Goal: Information Seeking & Learning: Learn about a topic

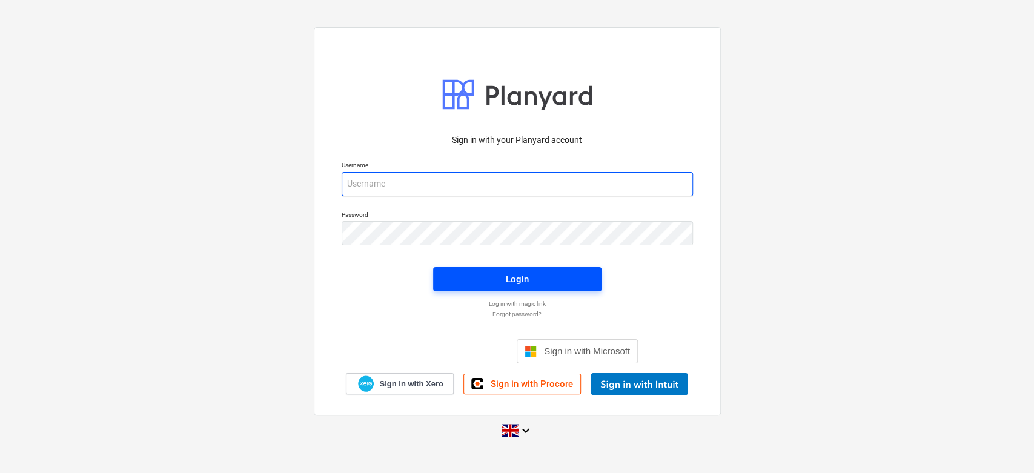
type input "[PERSON_NAME][EMAIL_ADDRESS][DOMAIN_NAME]"
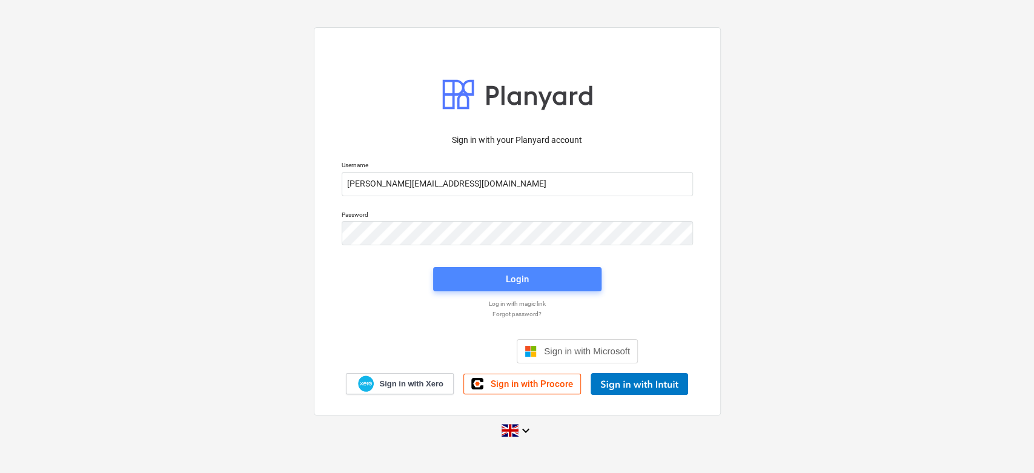
click at [512, 271] on div "Login" at bounding box center [517, 279] width 23 height 16
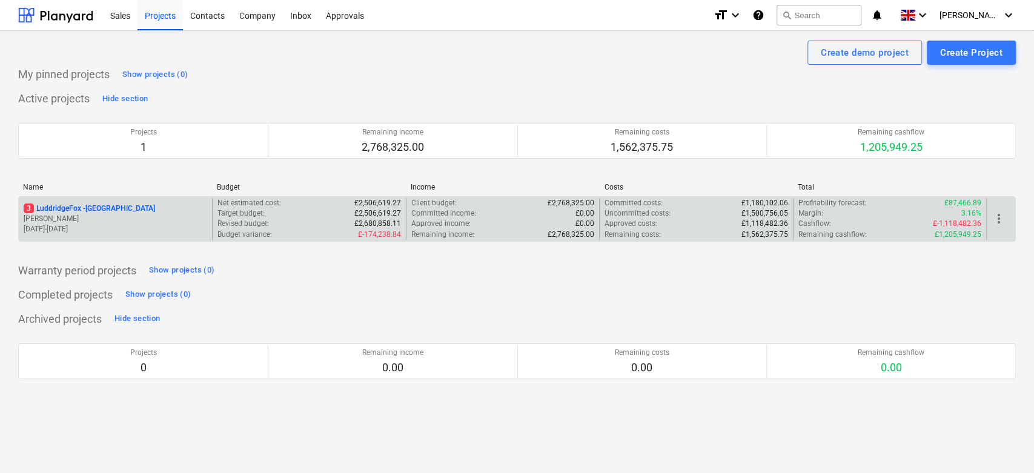
click at [150, 199] on div "3 LuddridgeFox - [GEOGRAPHIC_DATA] Barns [PERSON_NAME] [DATE] - [DATE]" at bounding box center [115, 219] width 193 height 42
click at [150, 203] on p "3 LuddridgeFox - [GEOGRAPHIC_DATA]" at bounding box center [89, 208] width 131 height 10
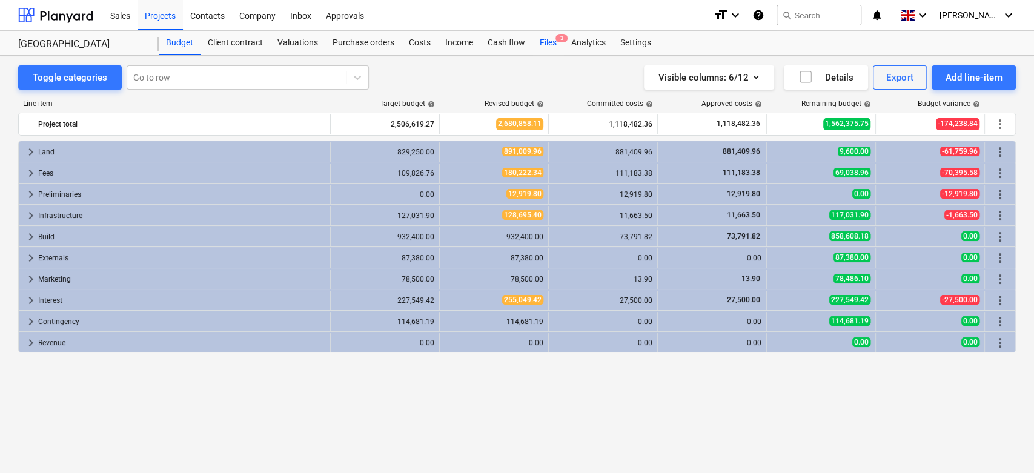
click at [566, 39] on span "3" at bounding box center [561, 38] width 12 height 8
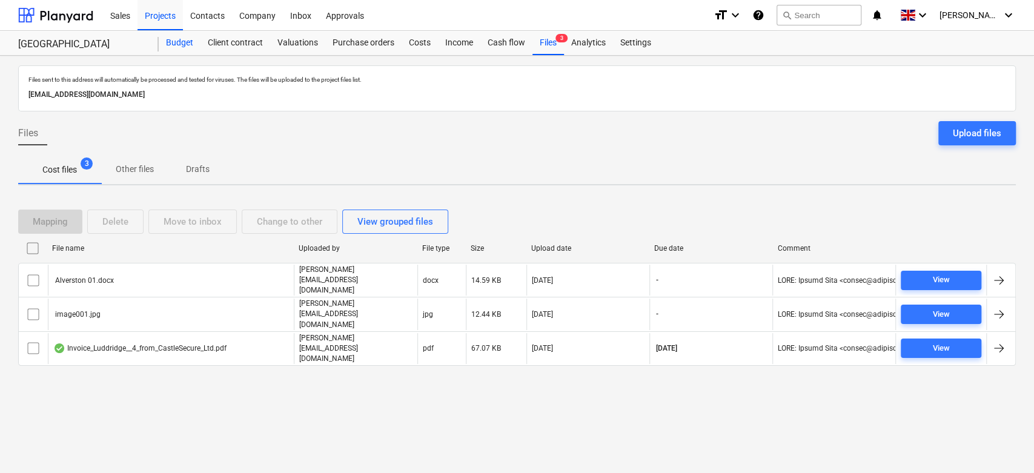
click at [167, 45] on div "Budget" at bounding box center [180, 43] width 42 height 24
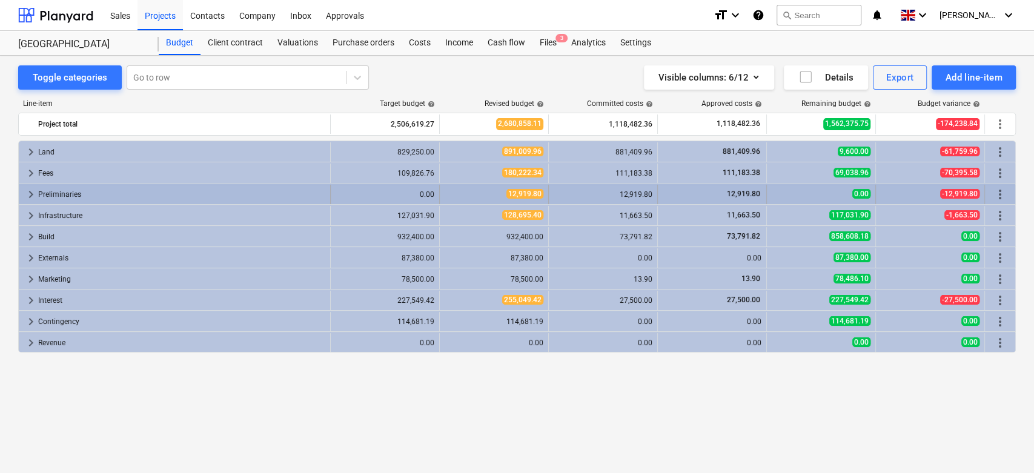
click at [30, 191] on span "keyboard_arrow_right" at bounding box center [31, 194] width 15 height 15
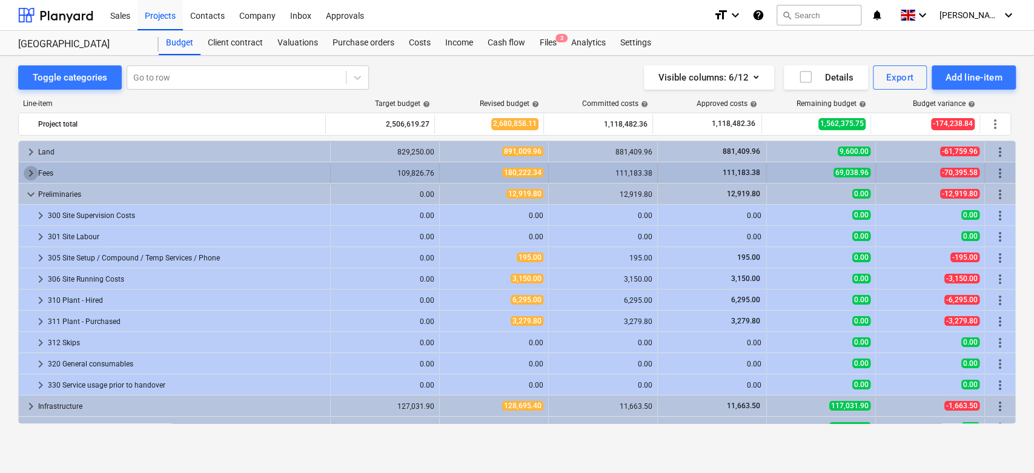
click at [27, 172] on span "keyboard_arrow_right" at bounding box center [31, 173] width 15 height 15
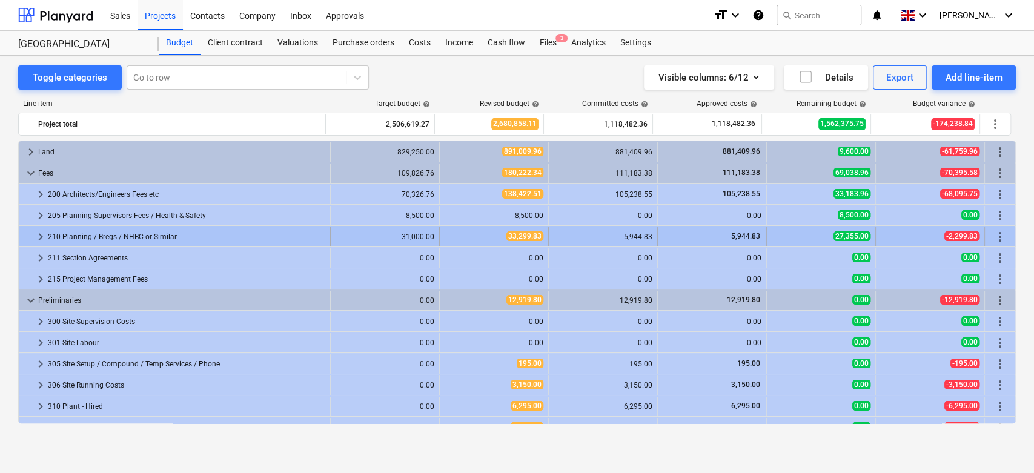
click at [42, 236] on span "keyboard_arrow_right" at bounding box center [40, 236] width 15 height 15
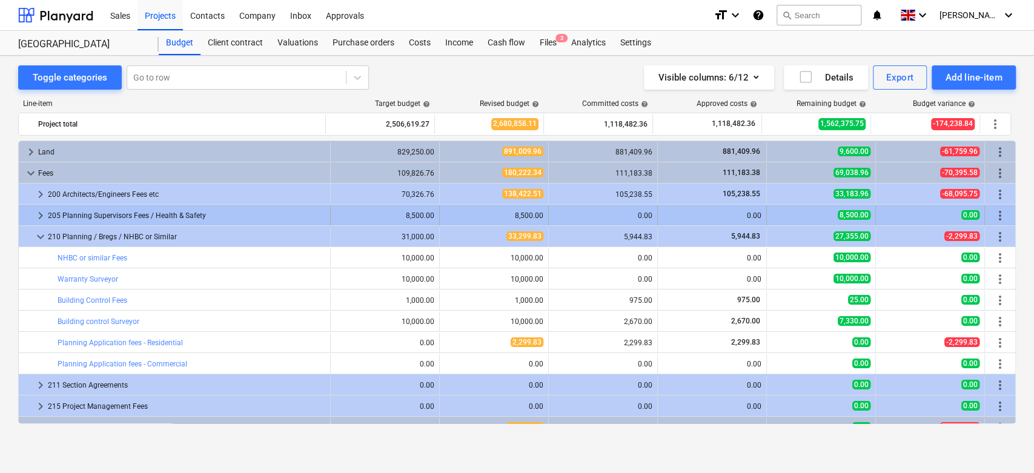
click at [43, 213] on span "keyboard_arrow_right" at bounding box center [40, 215] width 15 height 15
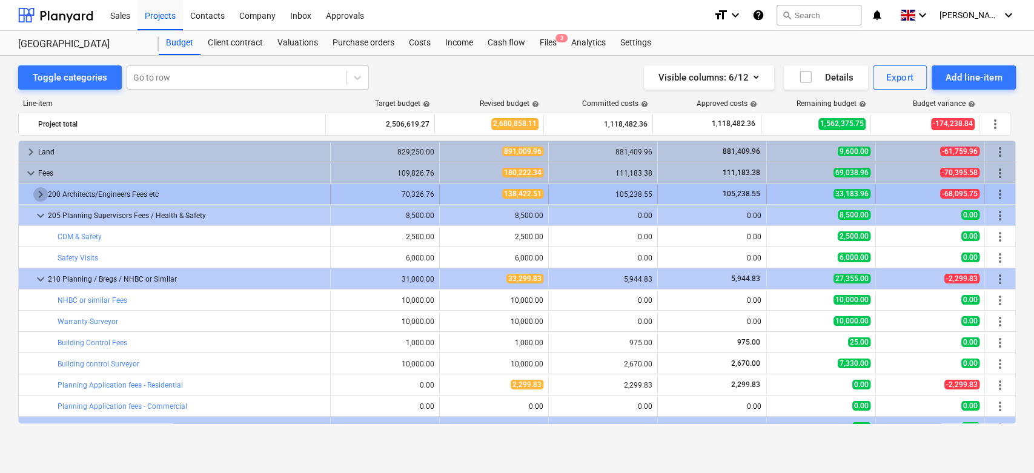
click at [42, 193] on span "keyboard_arrow_right" at bounding box center [40, 194] width 15 height 15
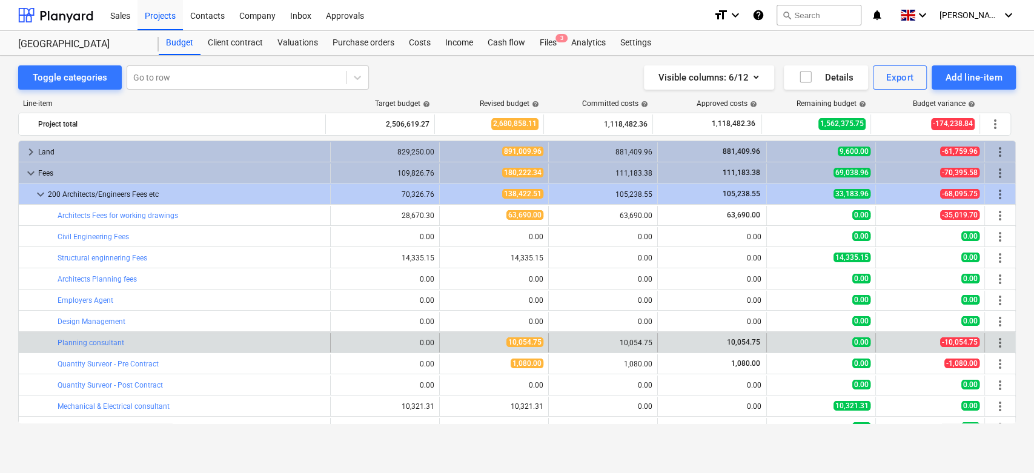
click at [541, 344] on div "edit 10,054.75" at bounding box center [494, 342] width 109 height 19
click at [76, 341] on link "Planning consultant" at bounding box center [91, 342] width 67 height 8
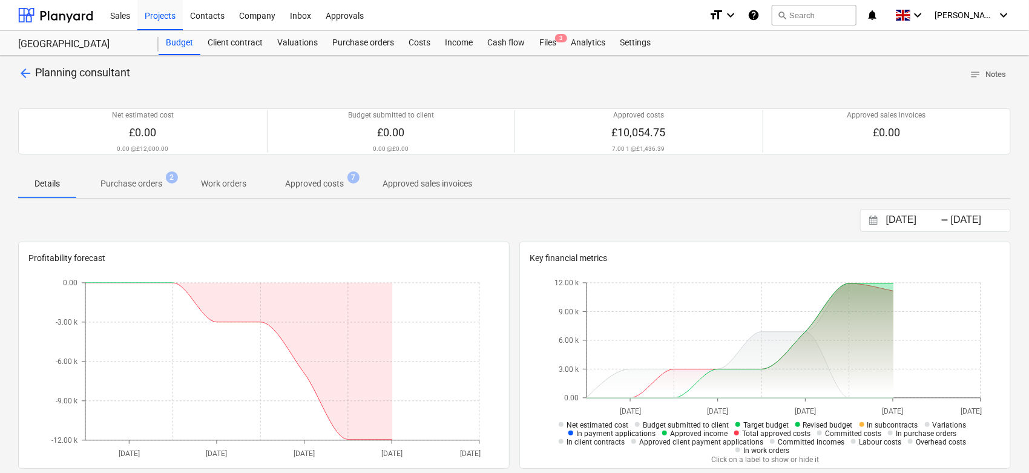
drag, startPoint x: 138, startPoint y: 180, endPoint x: 291, endPoint y: 178, distance: 153.2
click at [139, 179] on p "Purchase orders" at bounding box center [132, 183] width 62 height 13
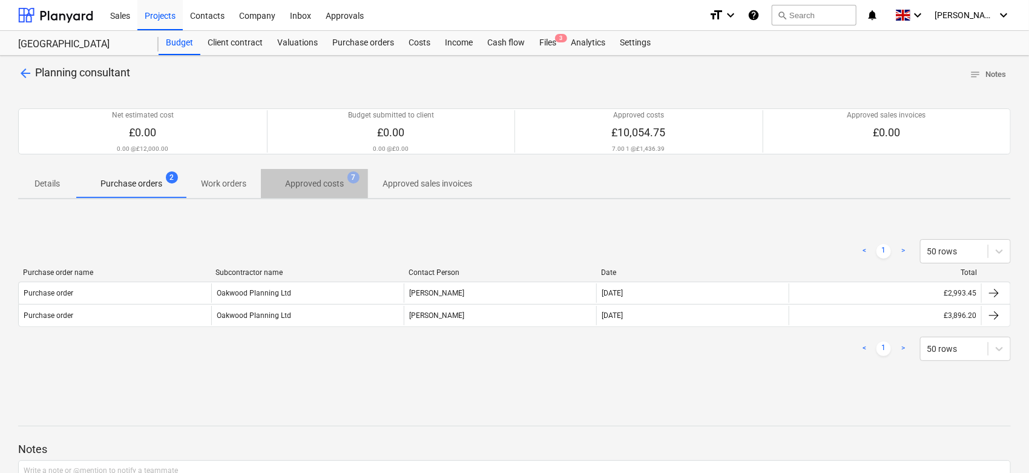
click at [328, 178] on p "Approved costs" at bounding box center [314, 183] width 59 height 13
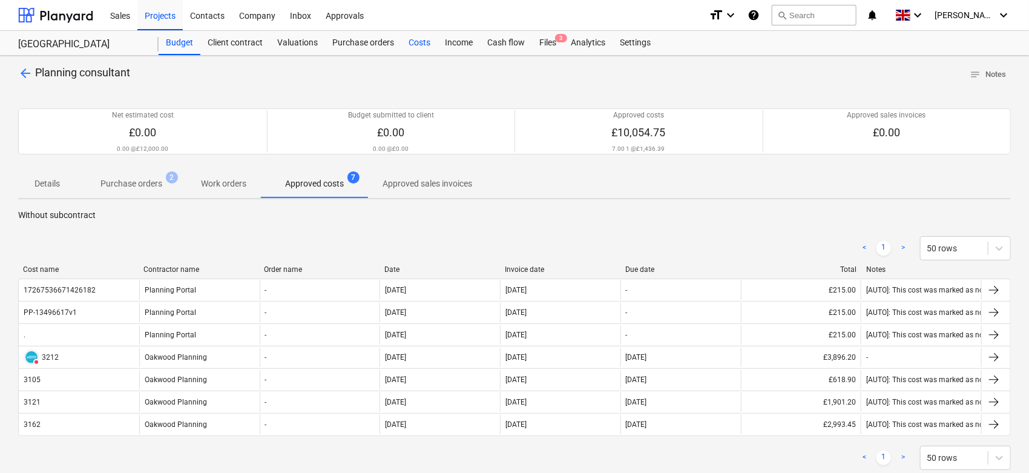
click at [422, 42] on div "Costs" at bounding box center [419, 43] width 36 height 24
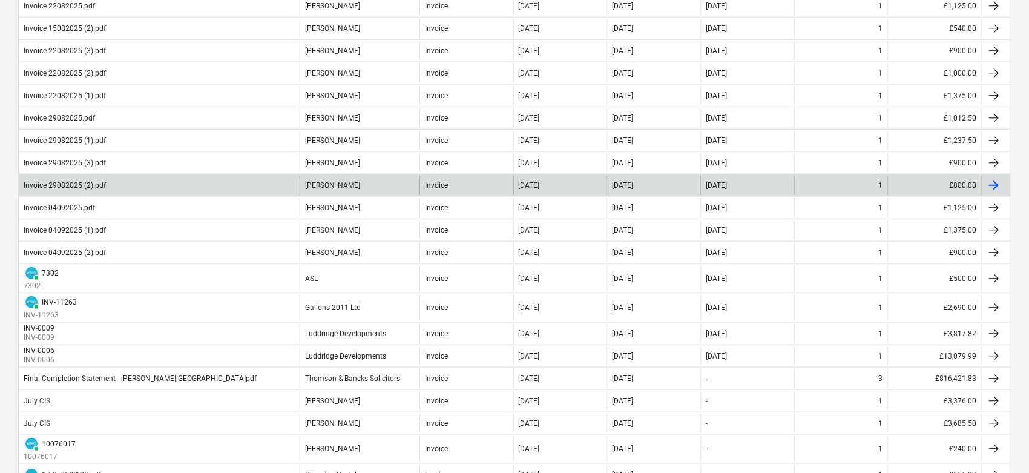
scroll to position [470, 0]
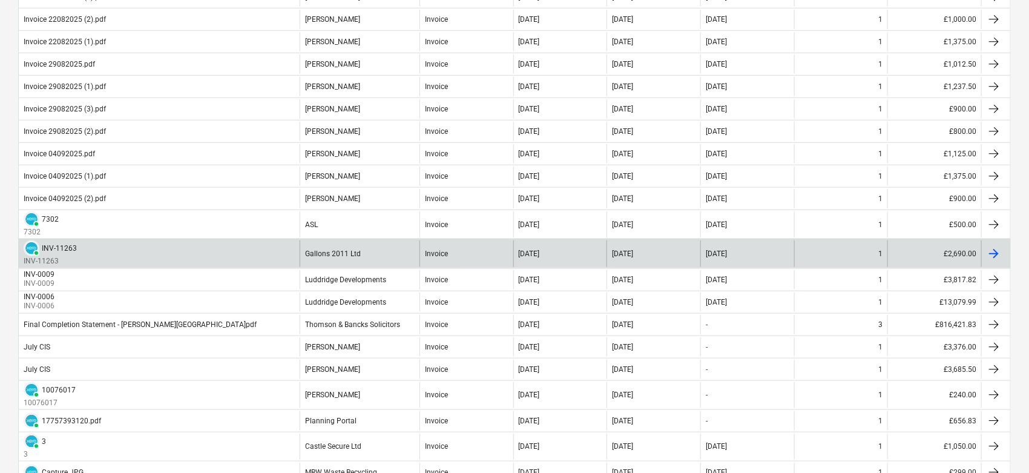
click at [276, 256] on div "PAID INV-11263 INV-11263" at bounding box center [159, 253] width 281 height 26
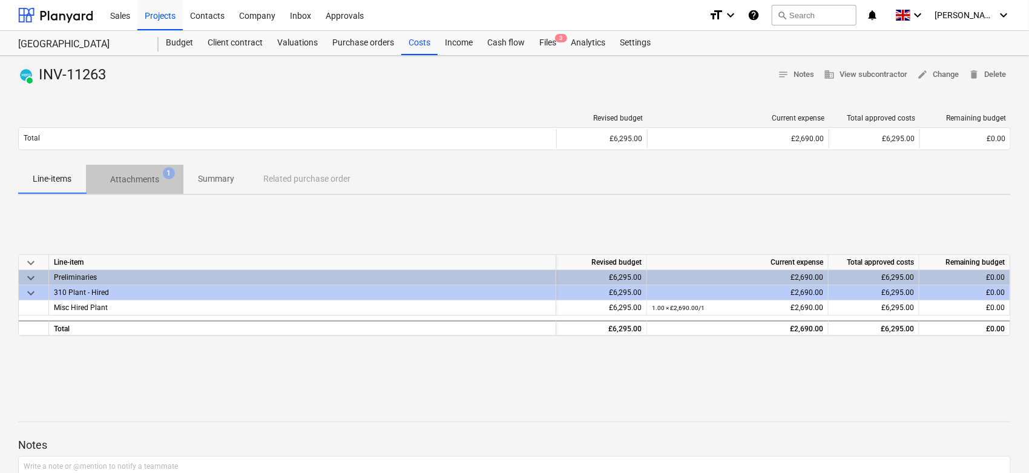
click at [128, 179] on p "Attachments" at bounding box center [134, 179] width 49 height 13
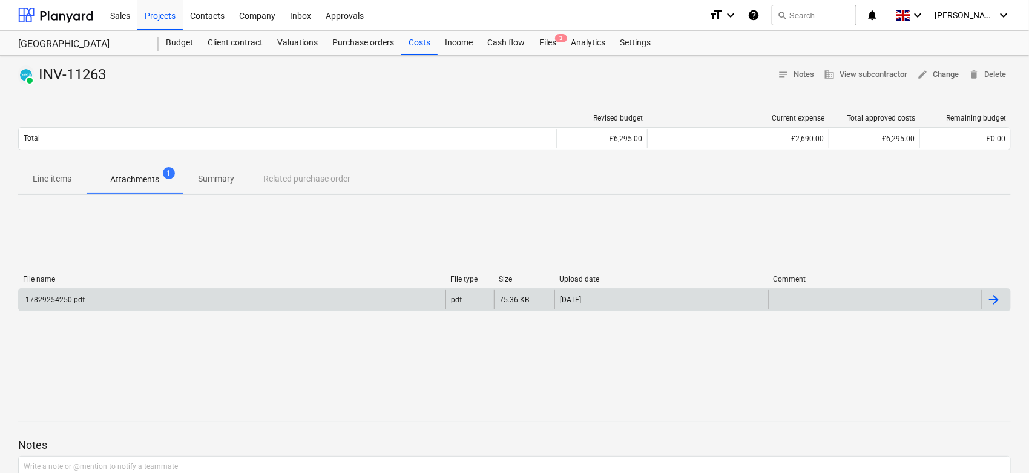
click at [69, 304] on div "17829254250.pdf" at bounding box center [232, 299] width 427 height 19
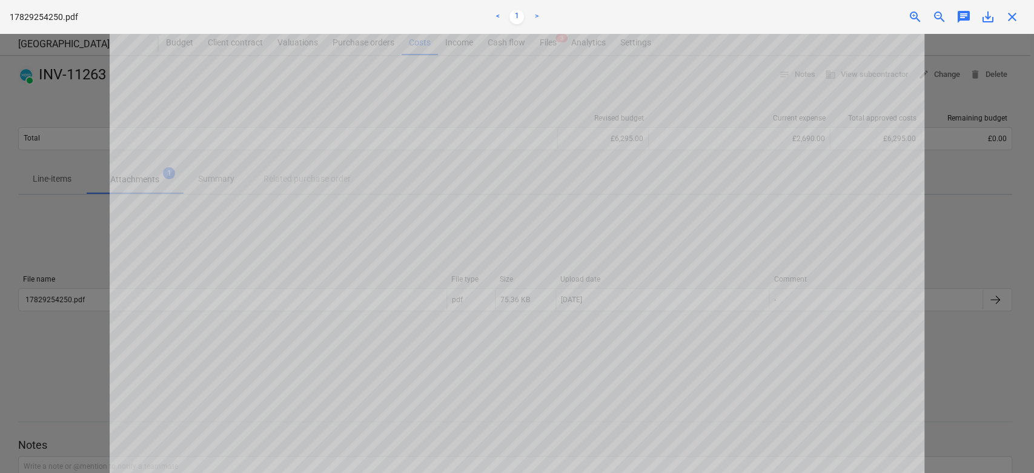
click at [967, 147] on div at bounding box center [517, 253] width 1034 height 439
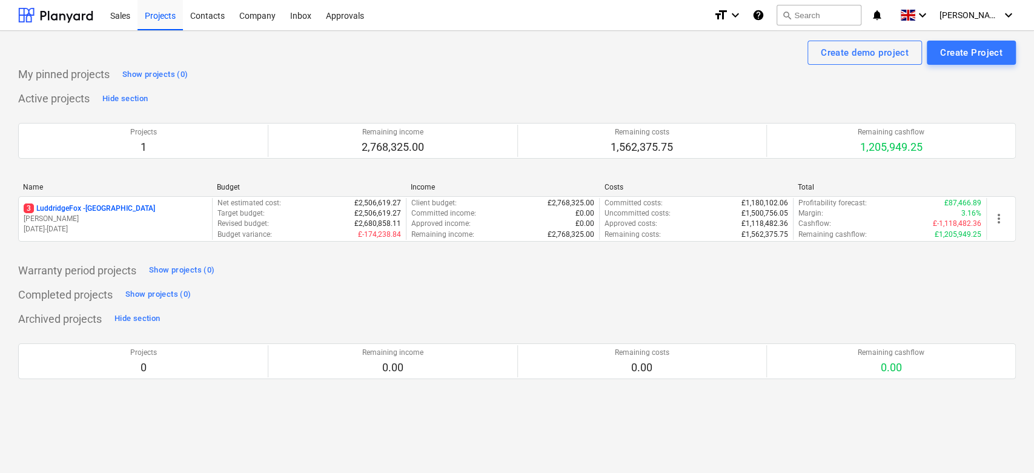
click at [131, 193] on div "Name Budget Income Costs Total" at bounding box center [516, 189] width 997 height 13
click at [137, 206] on p "3 LuddridgeFox - Alveston Hill Farm Barns" at bounding box center [89, 208] width 131 height 10
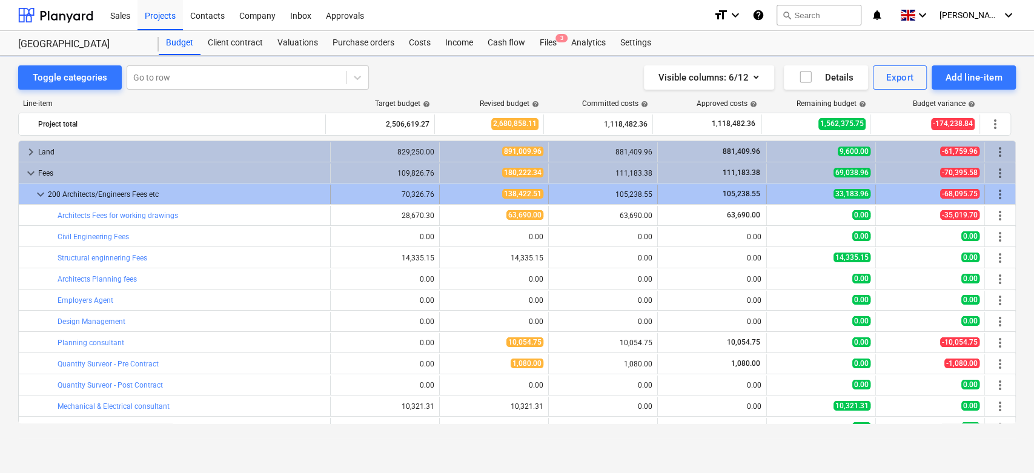
click at [39, 195] on span "keyboard_arrow_down" at bounding box center [40, 194] width 15 height 15
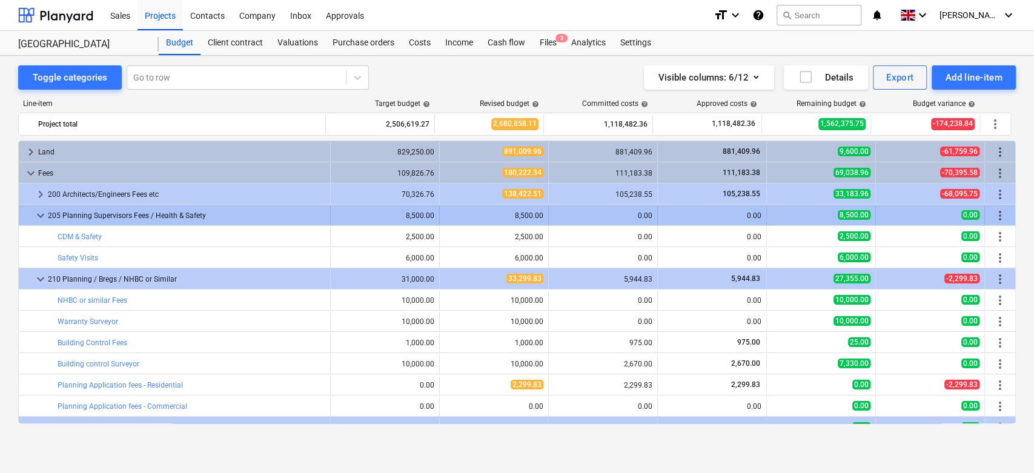
click at [41, 217] on span "keyboard_arrow_down" at bounding box center [40, 215] width 15 height 15
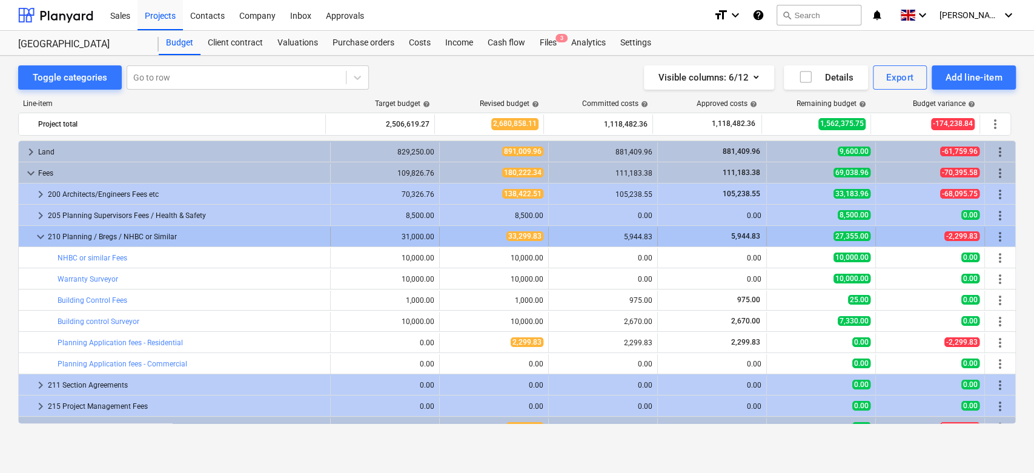
click at [35, 236] on span "keyboard_arrow_down" at bounding box center [40, 236] width 15 height 15
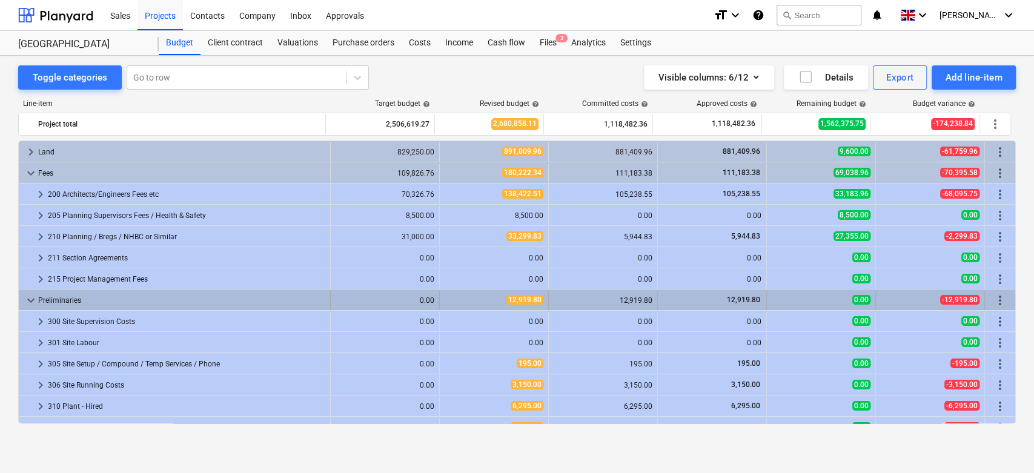
click at [29, 297] on span "keyboard_arrow_down" at bounding box center [31, 300] width 15 height 15
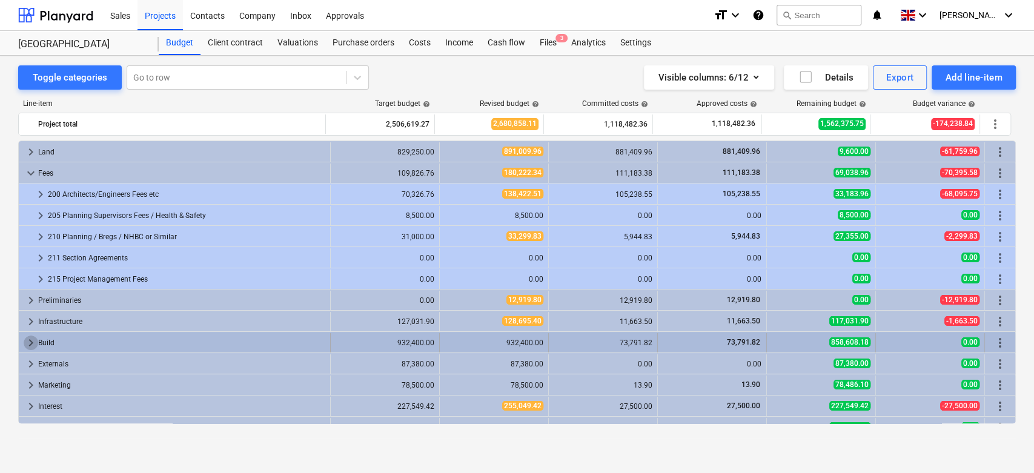
click at [32, 341] on span "keyboard_arrow_right" at bounding box center [31, 342] width 15 height 15
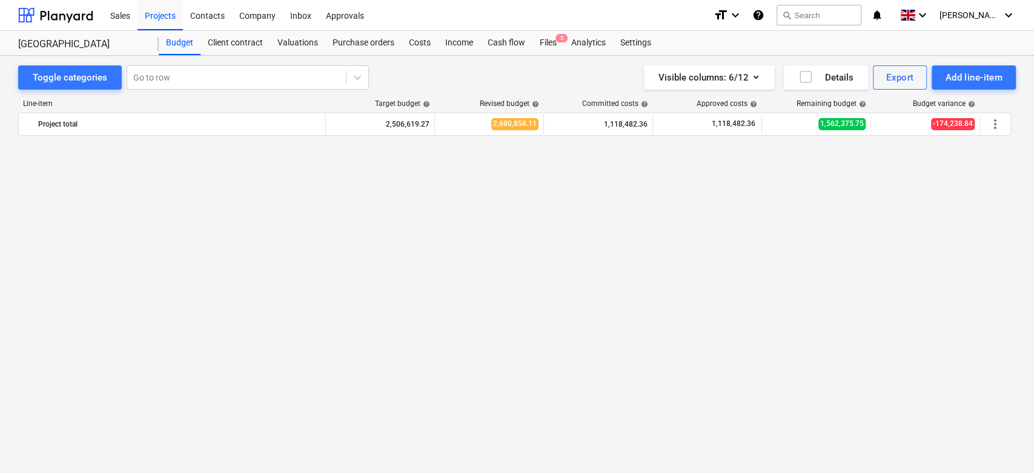
scroll to position [87, 0]
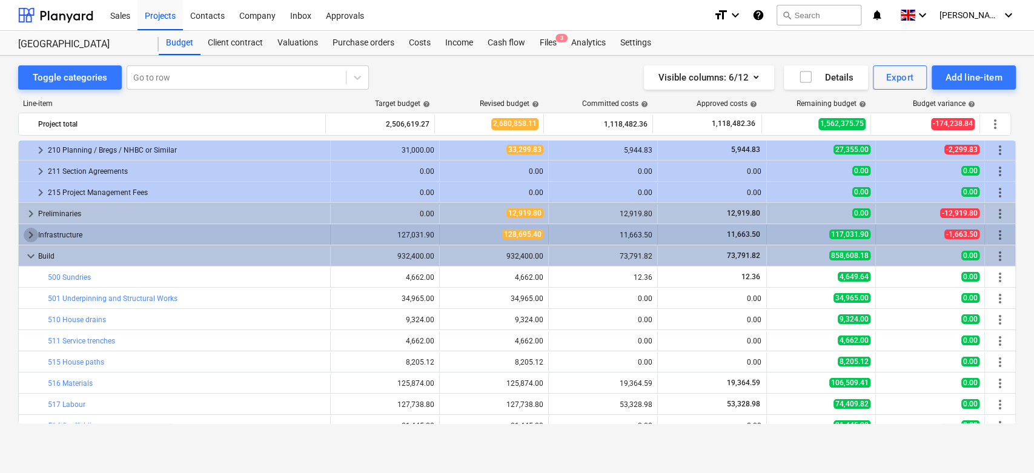
click at [29, 232] on span "keyboard_arrow_right" at bounding box center [31, 235] width 15 height 15
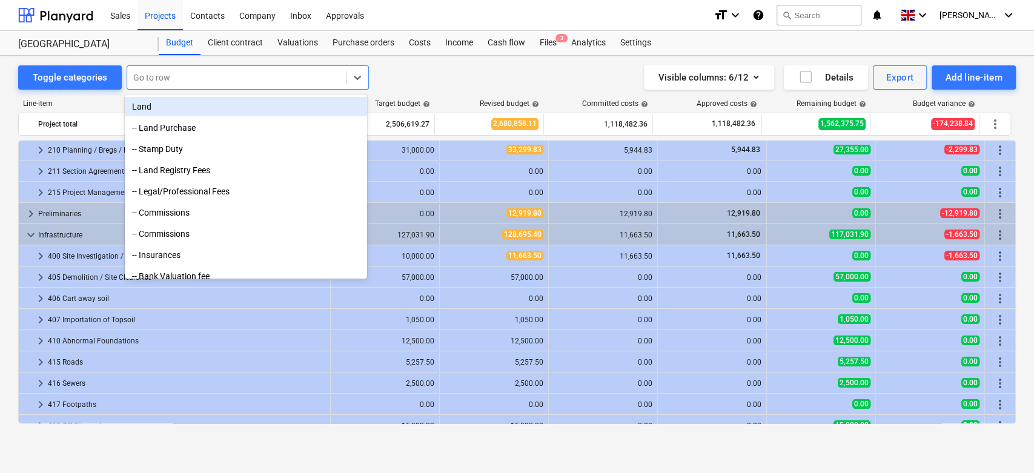
click at [154, 76] on div at bounding box center [236, 77] width 206 height 12
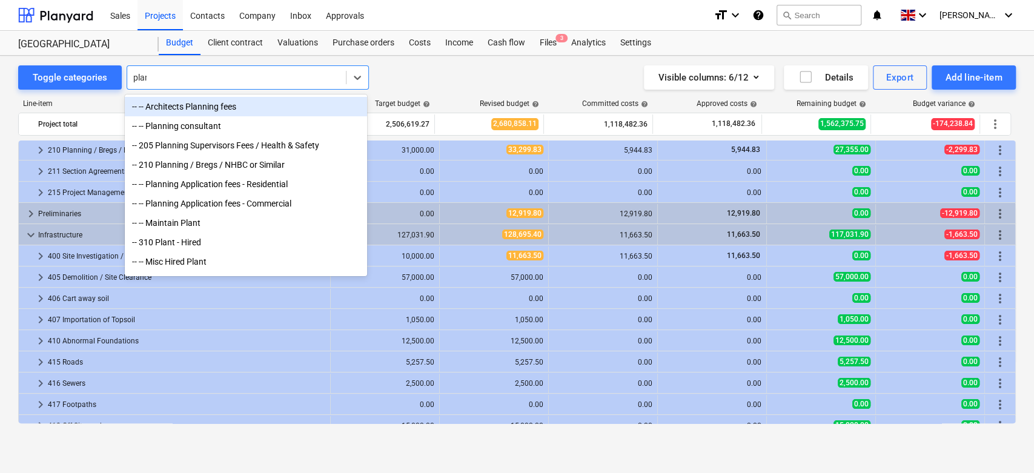
type input "plant"
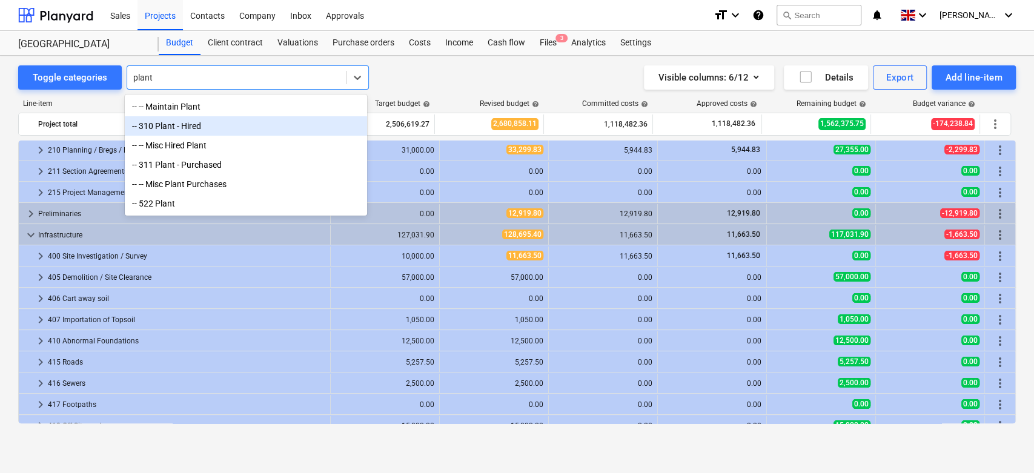
click at [177, 127] on div "-- 310 Plant - Hired" at bounding box center [246, 125] width 242 height 19
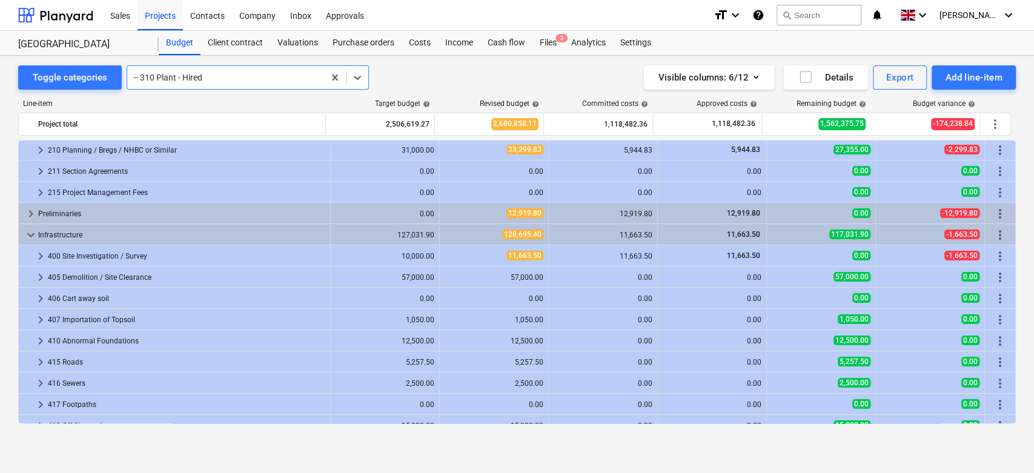
scroll to position [0, 0]
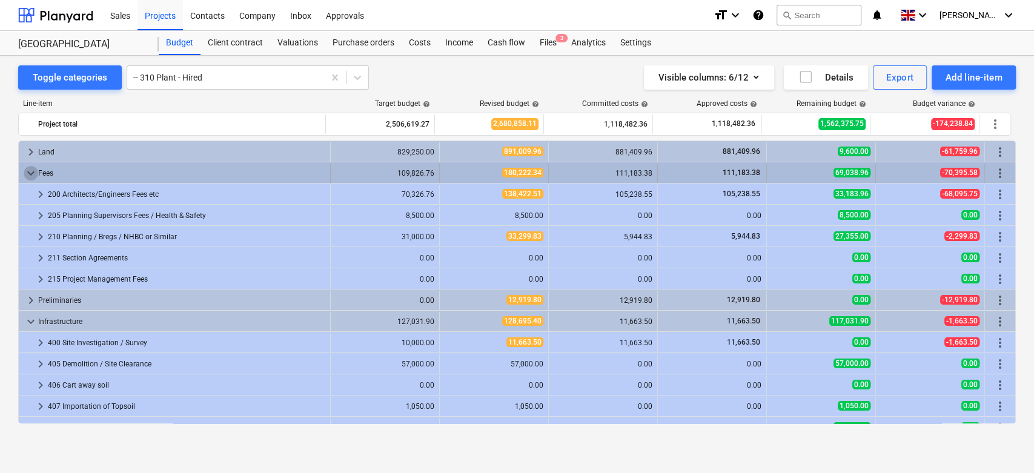
click at [26, 167] on span "keyboard_arrow_down" at bounding box center [31, 173] width 15 height 15
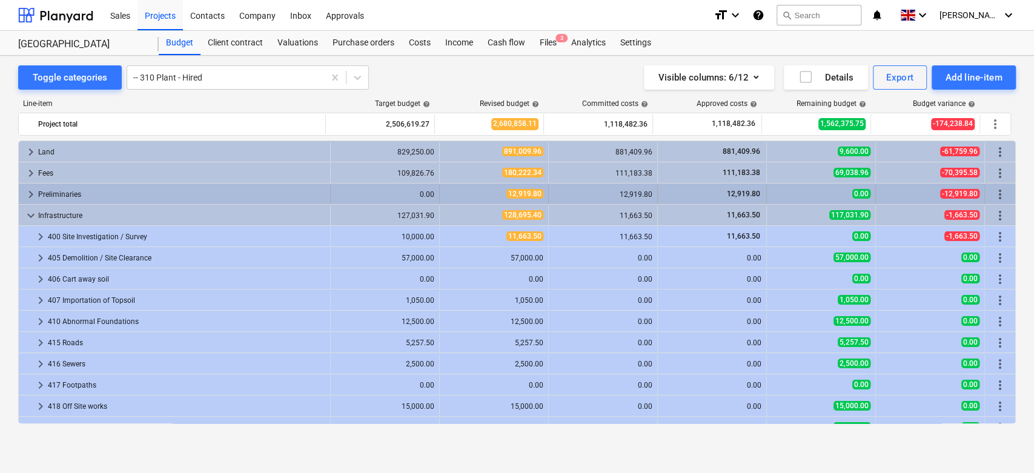
click at [30, 193] on span "keyboard_arrow_right" at bounding box center [31, 194] width 15 height 15
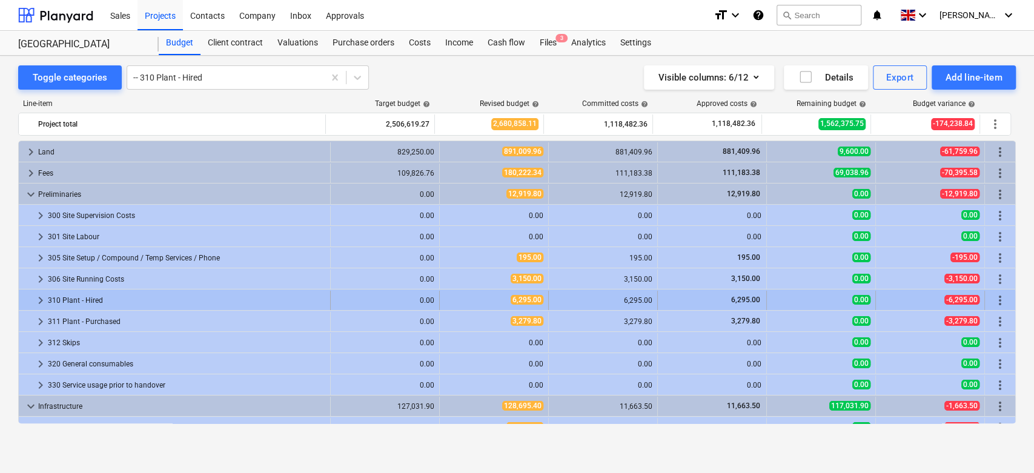
click at [42, 297] on span "keyboard_arrow_right" at bounding box center [40, 300] width 15 height 15
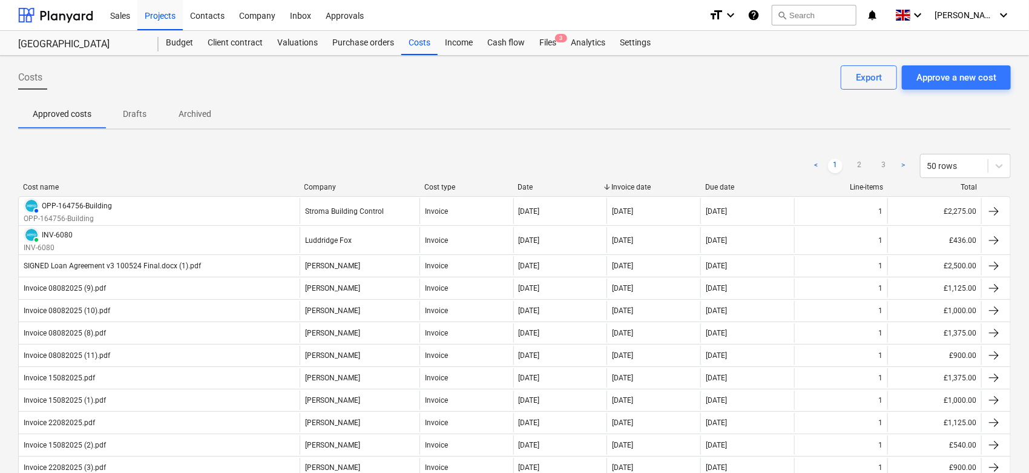
click at [329, 184] on div "Company" at bounding box center [360, 187] width 110 height 8
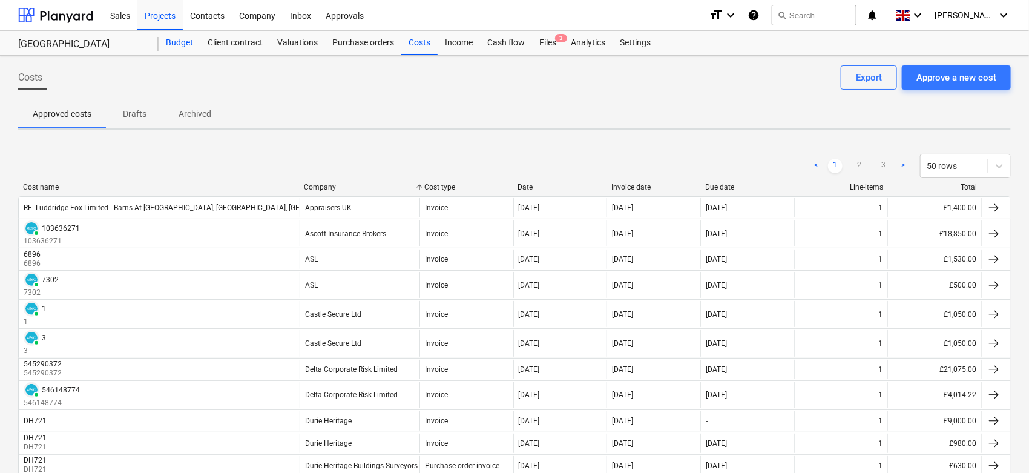
click at [184, 43] on div "Budget" at bounding box center [180, 43] width 42 height 24
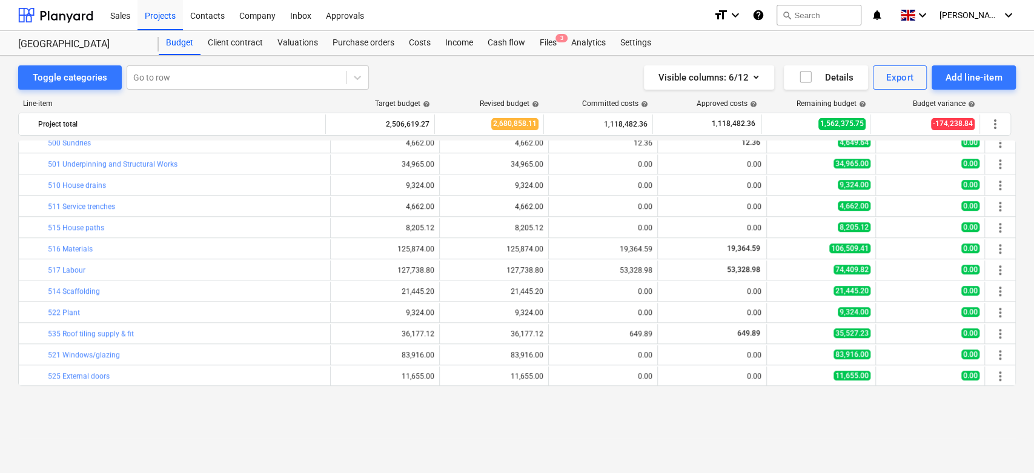
scroll to position [556, 0]
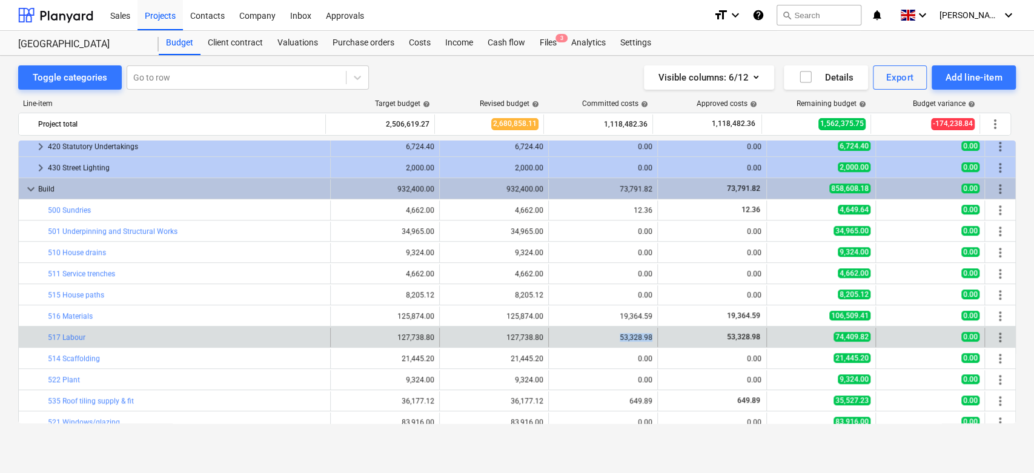
drag, startPoint x: 616, startPoint y: 338, endPoint x: 649, endPoint y: 336, distance: 32.7
click at [649, 336] on div "53,328.98" at bounding box center [603, 337] width 109 height 19
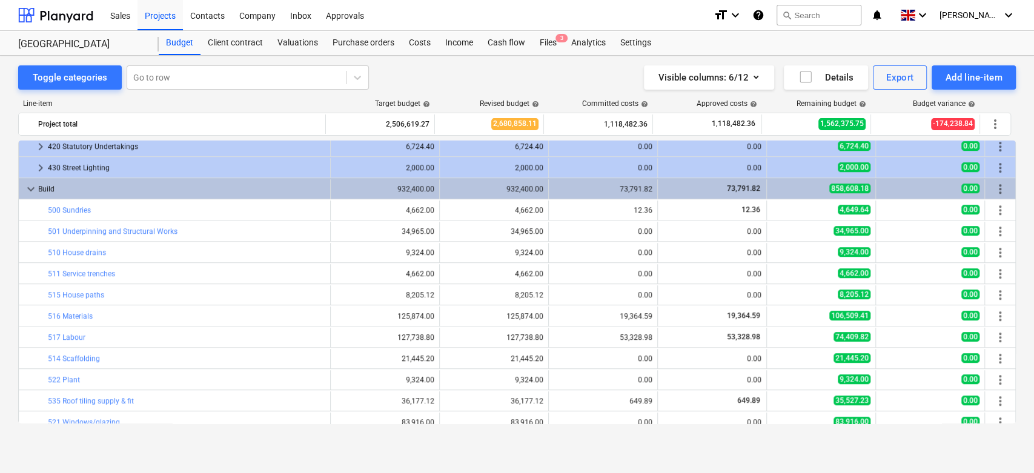
scroll to position [421, 0]
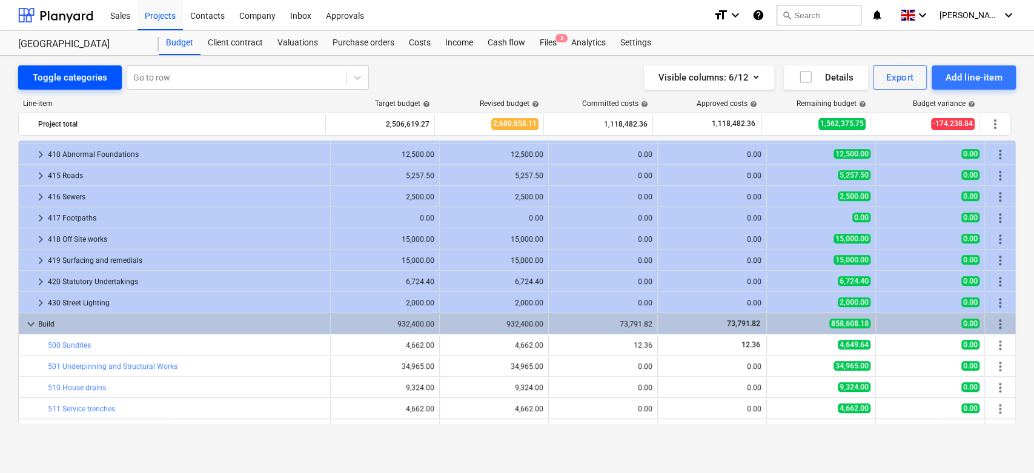
click at [53, 70] on div "Toggle categories" at bounding box center [70, 78] width 74 height 16
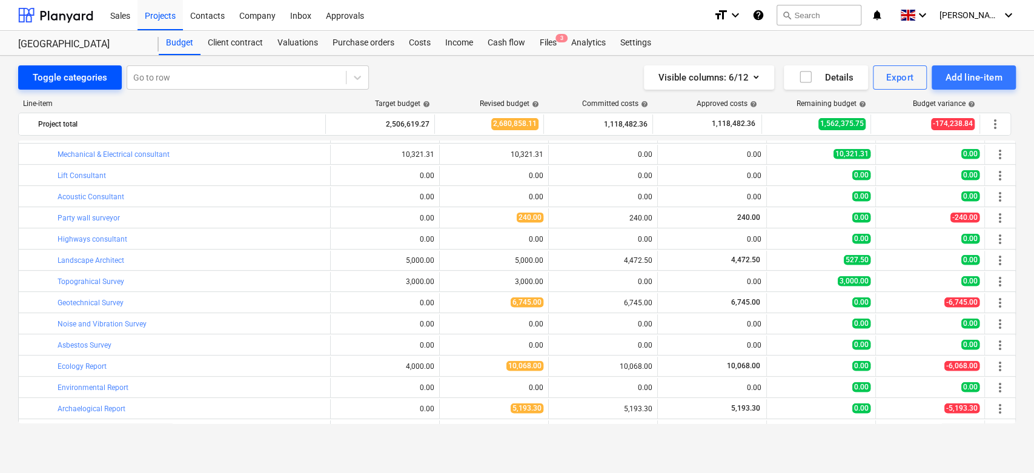
click at [65, 76] on div "Toggle categories" at bounding box center [70, 78] width 74 height 16
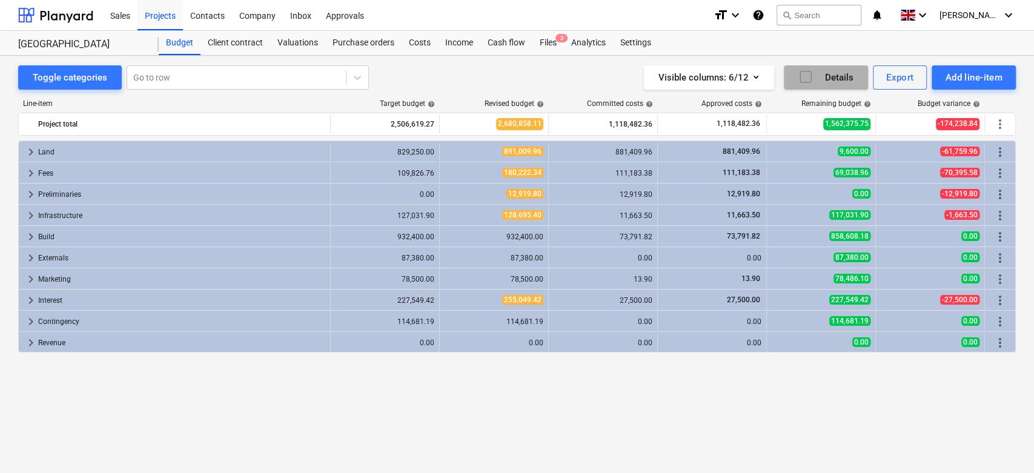
click at [853, 65] on button "Details" at bounding box center [825, 77] width 84 height 24
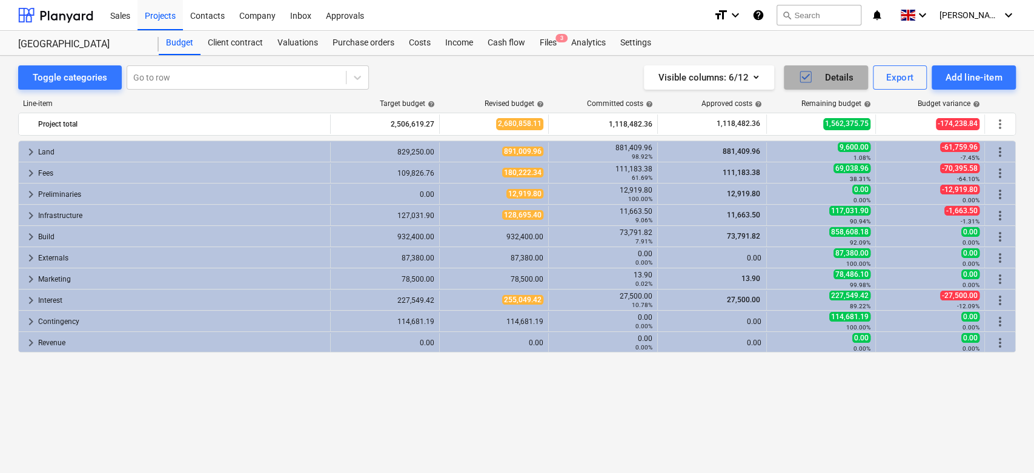
click at [827, 78] on div "Details" at bounding box center [825, 78] width 55 height 16
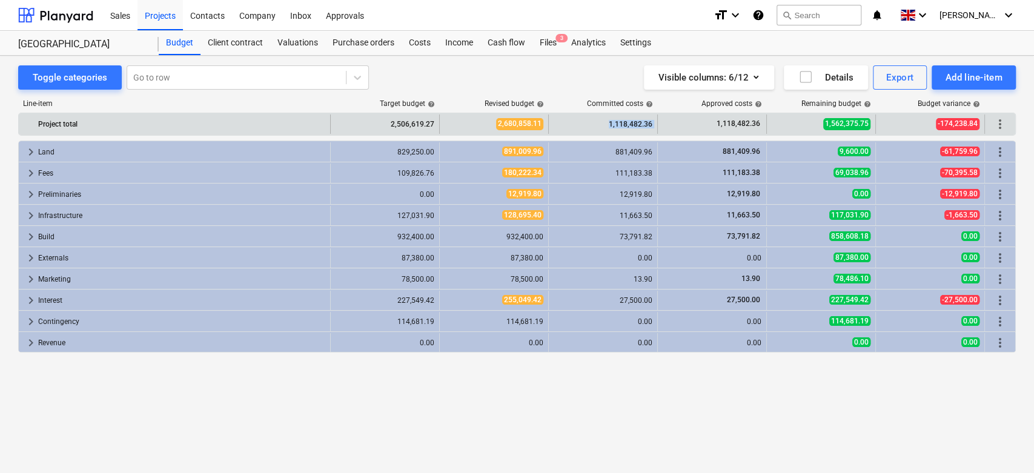
drag, startPoint x: 596, startPoint y: 122, endPoint x: 662, endPoint y: 130, distance: 66.4
click at [663, 125] on div "Project total 2,506,619.27 2,680,858.11 1,118,482.36 1,118,482.36 1,562,375.75 …" at bounding box center [517, 123] width 996 height 19
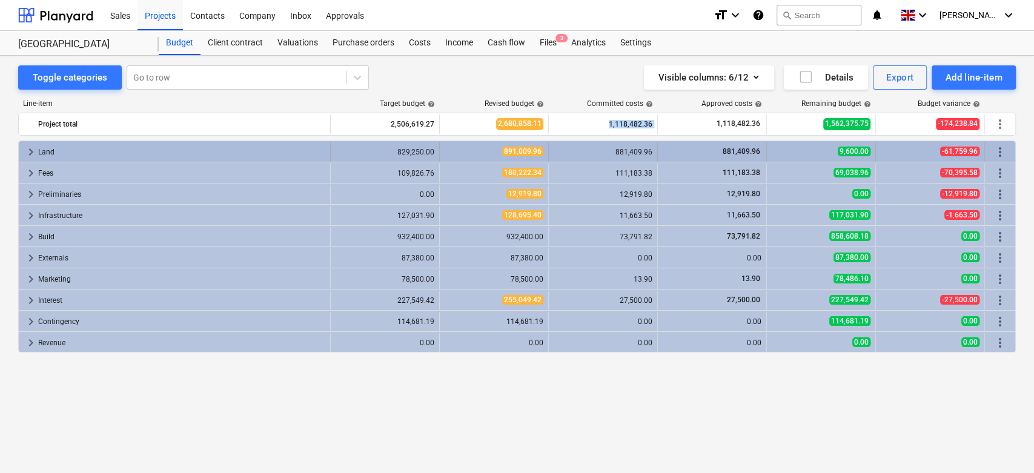
click at [30, 150] on span "keyboard_arrow_right" at bounding box center [31, 152] width 15 height 15
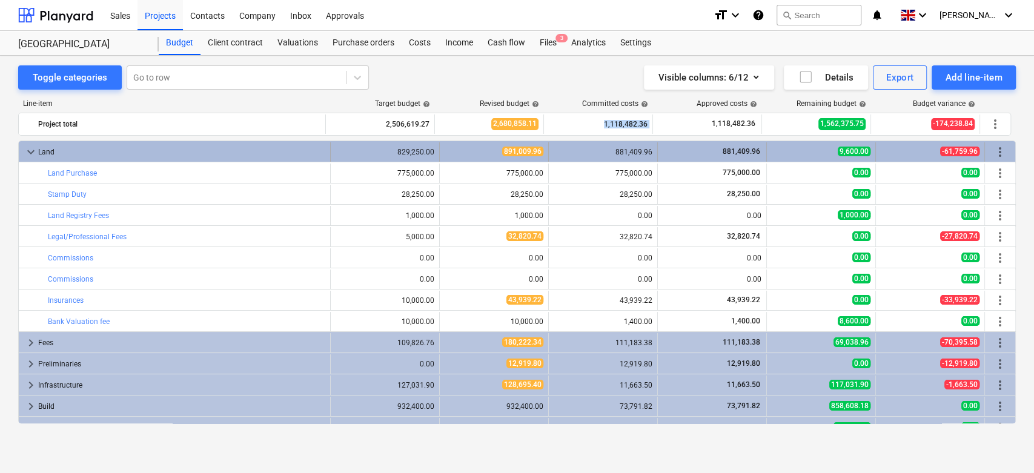
click at [34, 151] on span "keyboard_arrow_down" at bounding box center [31, 152] width 15 height 15
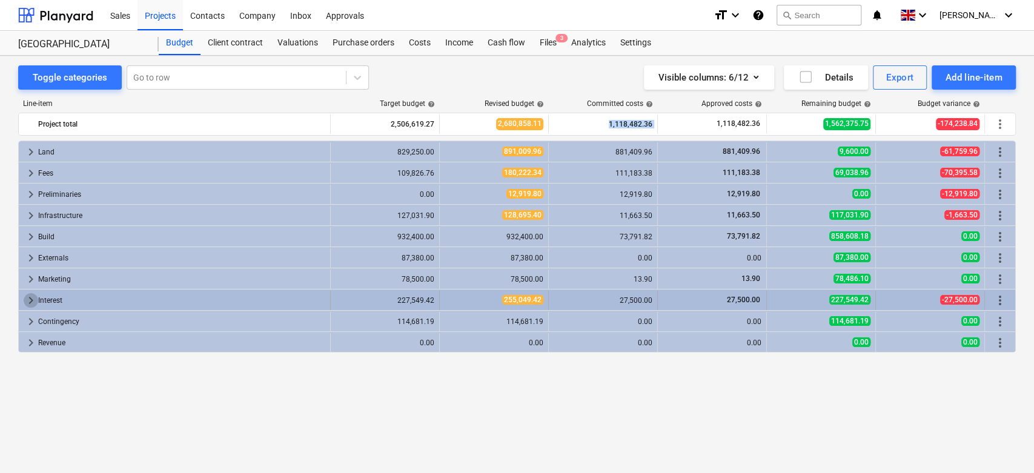
click at [33, 297] on span "keyboard_arrow_right" at bounding box center [31, 300] width 15 height 15
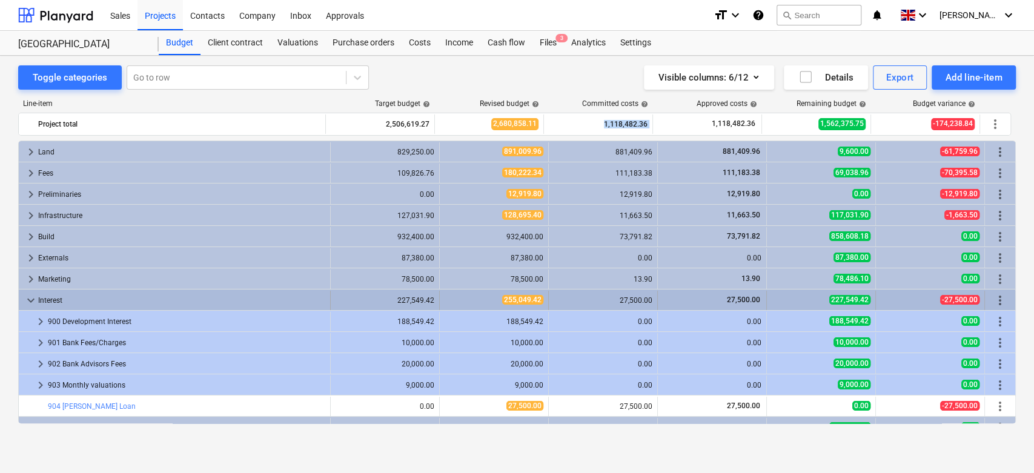
click at [30, 297] on span "keyboard_arrow_down" at bounding box center [31, 300] width 15 height 15
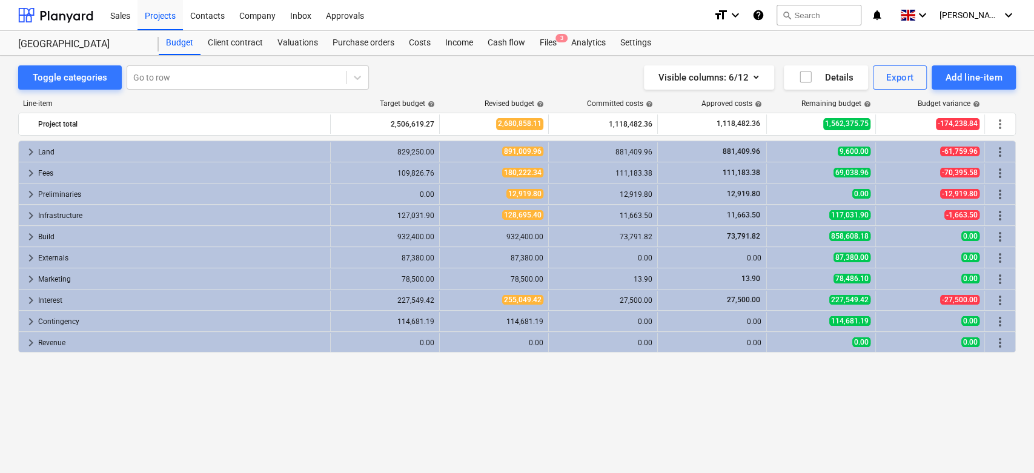
click at [591, 91] on div "Line-item Target budget help Revised budget help Committed costs help Approved …" at bounding box center [516, 264] width 997 height 348
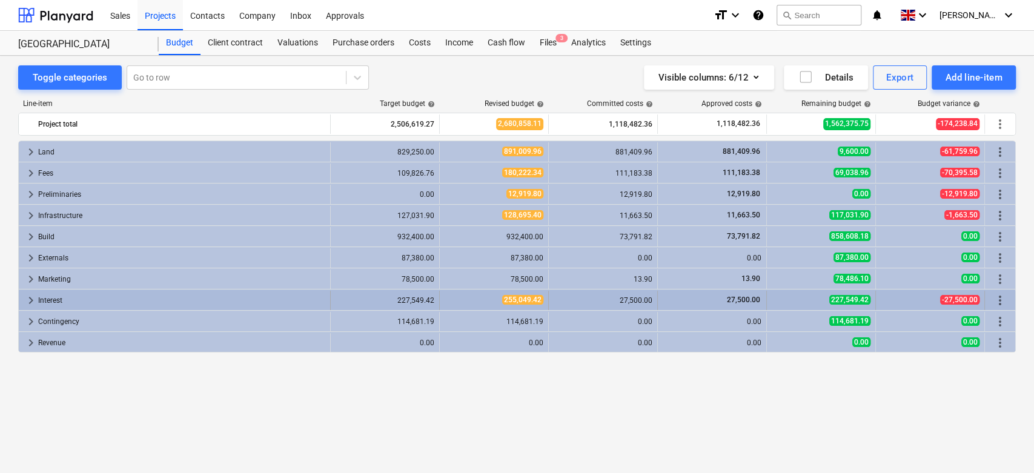
click at [29, 297] on span "keyboard_arrow_right" at bounding box center [31, 300] width 15 height 15
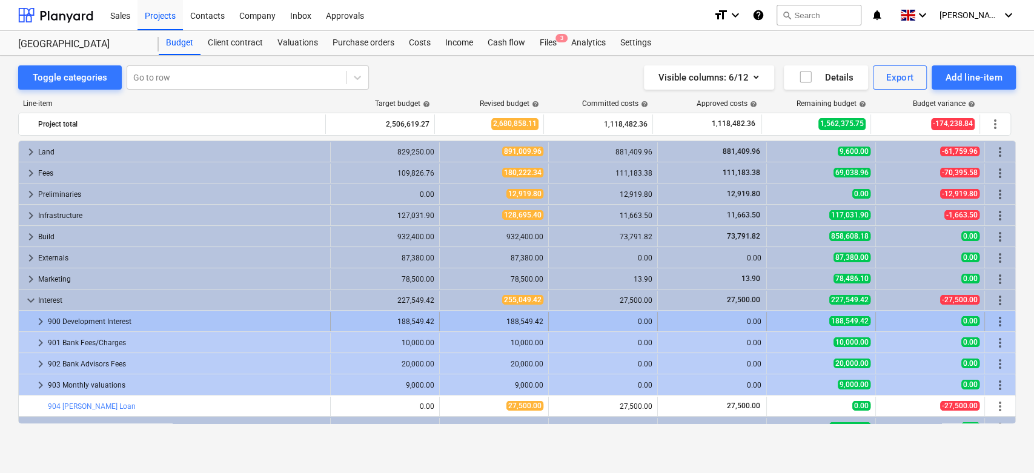
click at [35, 317] on span "keyboard_arrow_right" at bounding box center [40, 321] width 15 height 15
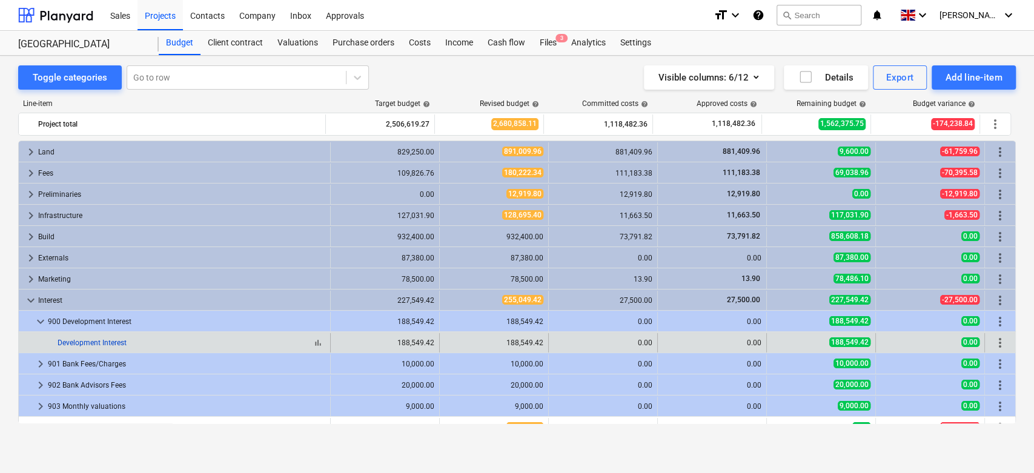
click at [112, 340] on link "Development Interest" at bounding box center [92, 342] width 69 height 8
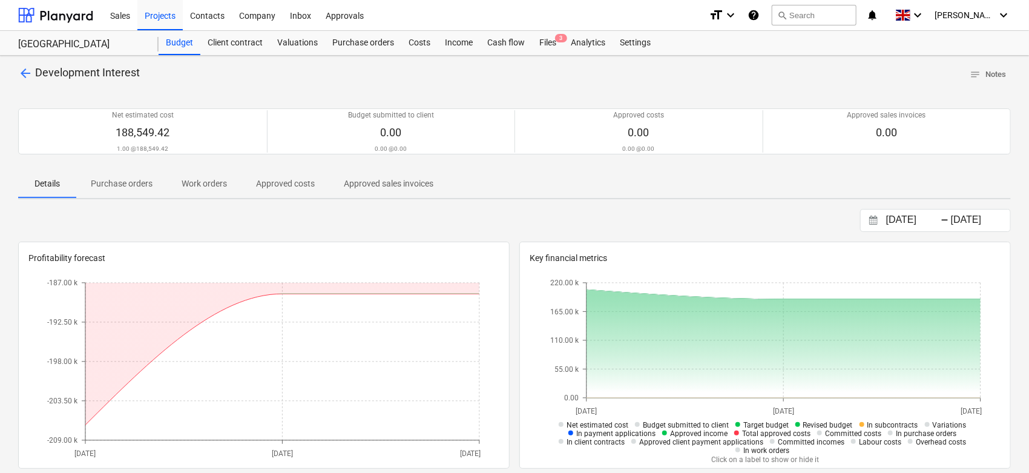
click at [24, 77] on span "arrow_back" at bounding box center [25, 73] width 15 height 15
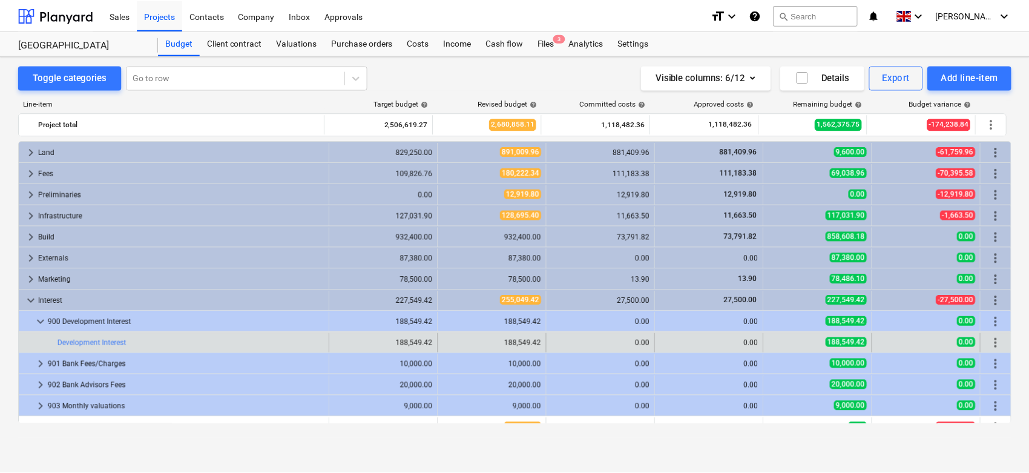
scroll to position [56, 0]
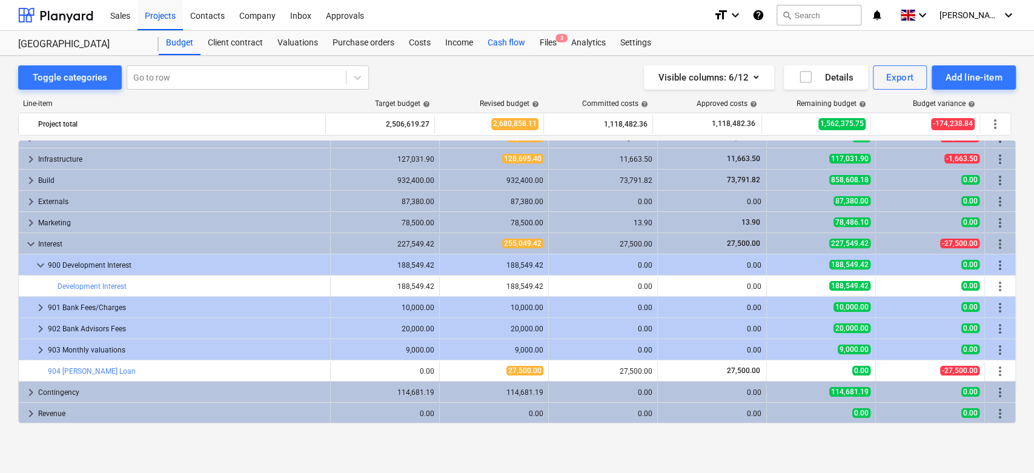
drag, startPoint x: 500, startPoint y: 46, endPoint x: 494, endPoint y: 45, distance: 6.2
click at [499, 44] on div "Cash flow" at bounding box center [506, 43] width 52 height 24
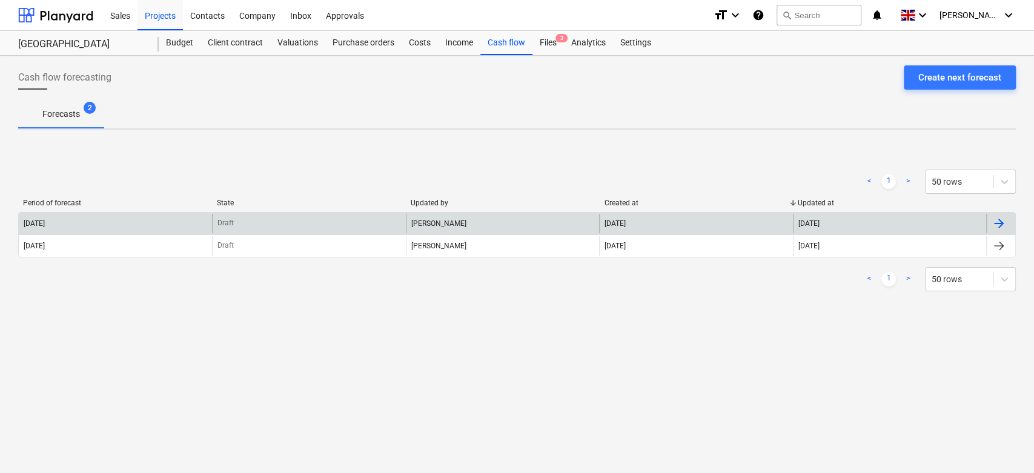
click at [286, 219] on div "Draft" at bounding box center [308, 223] width 193 height 19
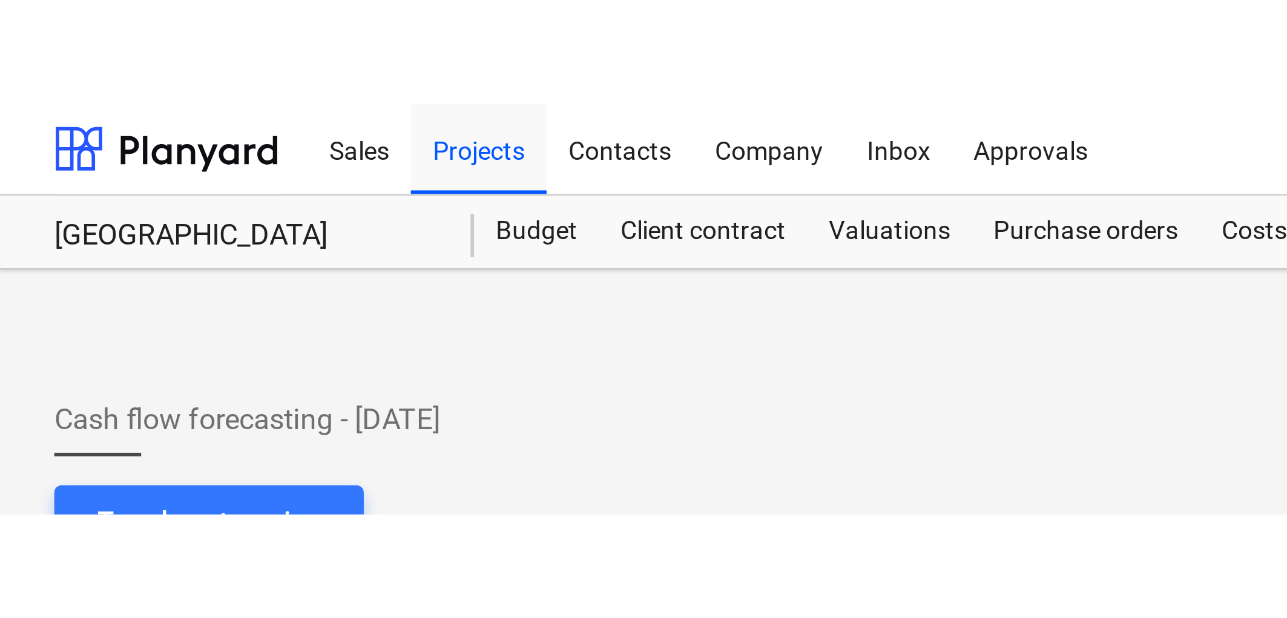
scroll to position [3472, 1338]
